Goal: Navigation & Orientation: Go to known website

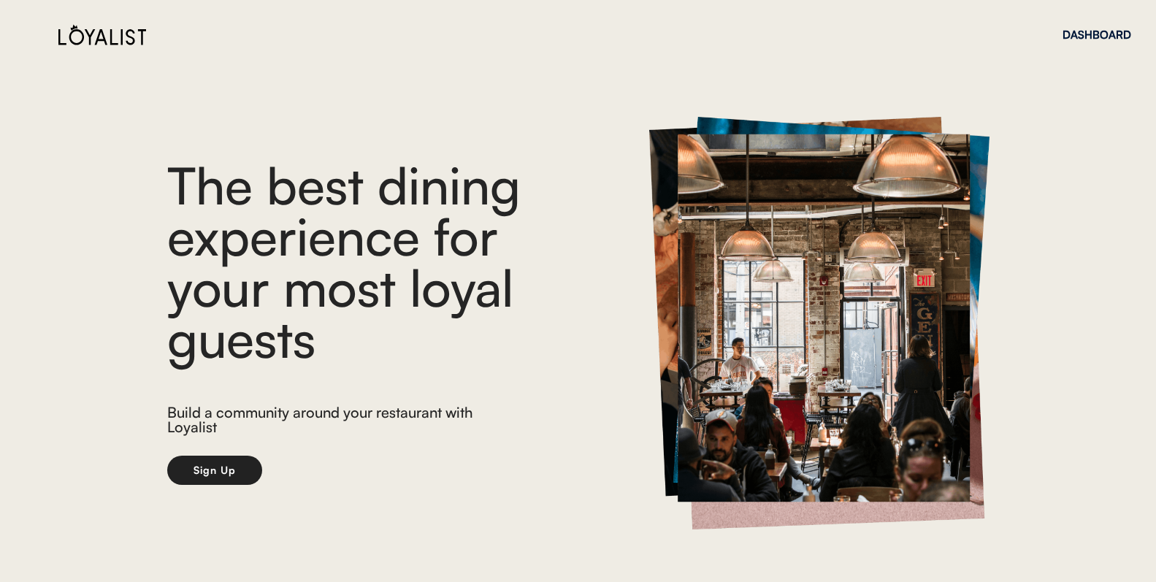
click at [133, 35] on img at bounding box center [102, 34] width 88 height 21
click at [1091, 33] on div "DASHBOARD" at bounding box center [1097, 34] width 69 height 11
